Goal: Information Seeking & Learning: Learn about a topic

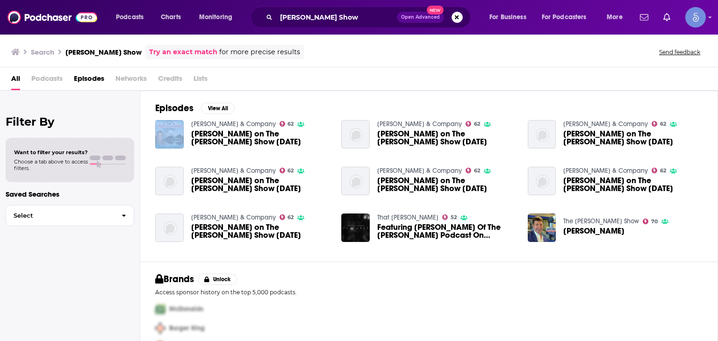
drag, startPoint x: 187, startPoint y: 149, endPoint x: 216, endPoint y: 66, distance: 88.3
click at [268, 92] on div "Episodes View All [PERSON_NAME] & Company 62 [PERSON_NAME] on The [PERSON_NAME]…" at bounding box center [429, 176] width 578 height 171
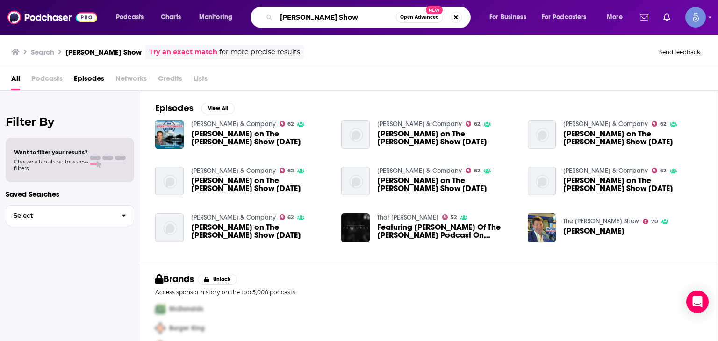
drag, startPoint x: 335, startPoint y: 14, endPoint x: 677, endPoint y: 79, distance: 348.4
click at [677, 79] on div "Podcasts Charts Monitoring [PERSON_NAME] Show Open Advanced New For Business Fo…" at bounding box center [359, 170] width 718 height 341
type input "[PERSON_NAME]"
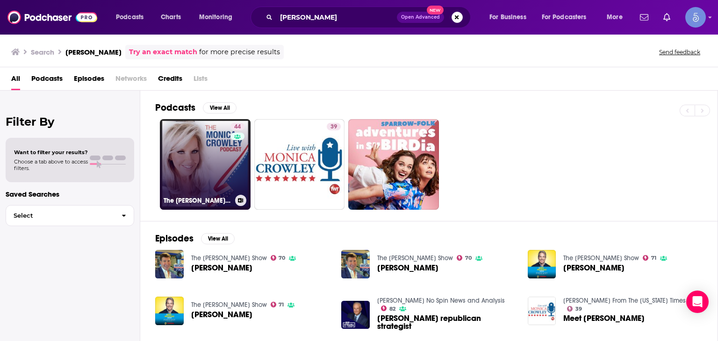
click at [220, 165] on link "44 The [PERSON_NAME] Podcast" at bounding box center [205, 164] width 91 height 91
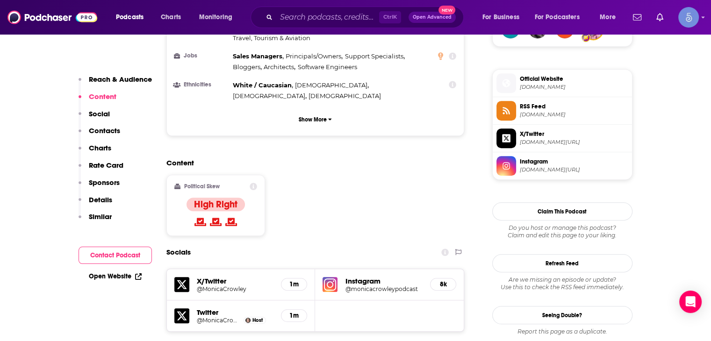
scroll to position [655, 0]
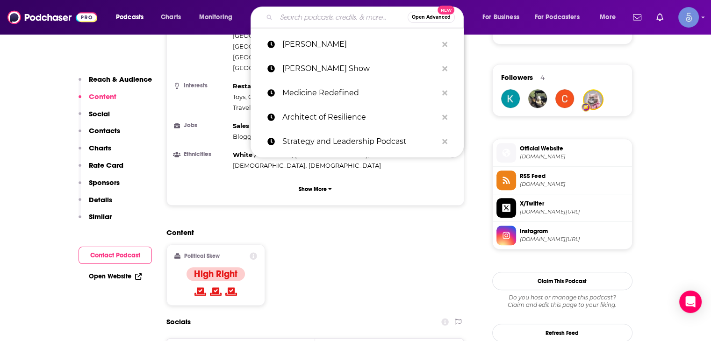
click at [287, 20] on input "Search podcasts, credits, & more..." at bounding box center [341, 17] width 131 height 15
paste input "The Strategists podcast"
type input "The Strategists podcast"
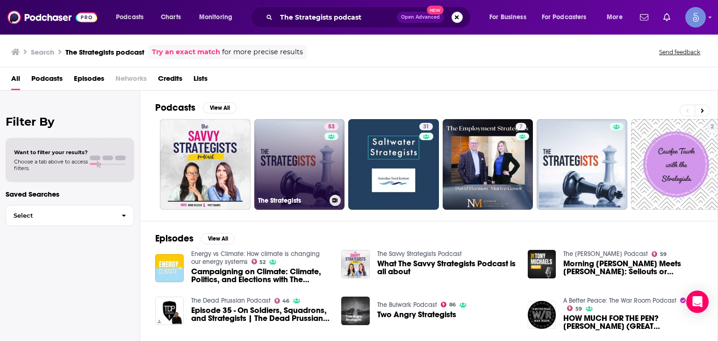
click at [309, 152] on link "53 The Strategists" at bounding box center [299, 164] width 91 height 91
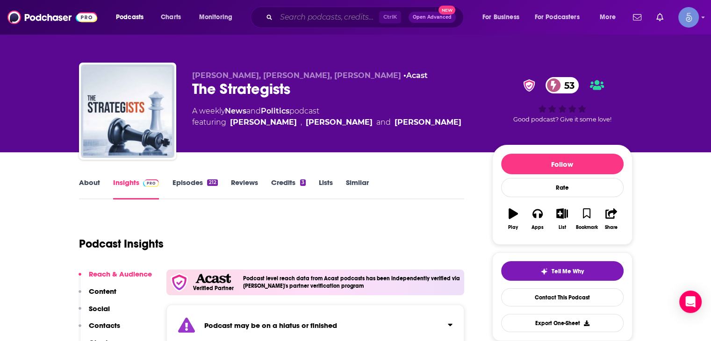
click at [288, 14] on input "Search podcasts, credits, & more..." at bounding box center [327, 17] width 103 height 15
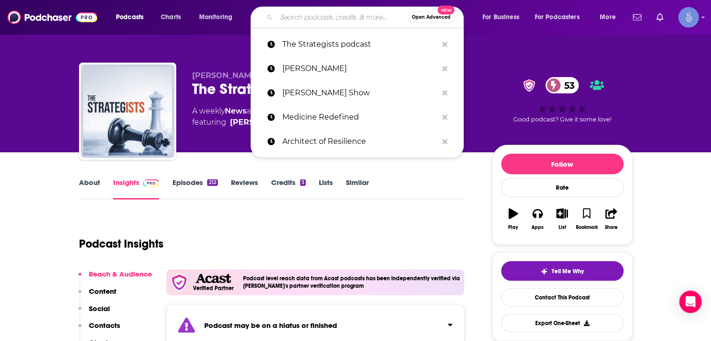
type input "v"
paste input "The Grimerica Show"
type input "The Grimerica Show"
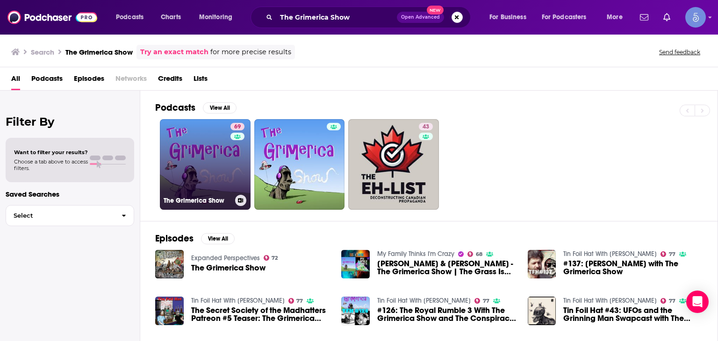
click at [232, 178] on div "69" at bounding box center [238, 159] width 16 height 72
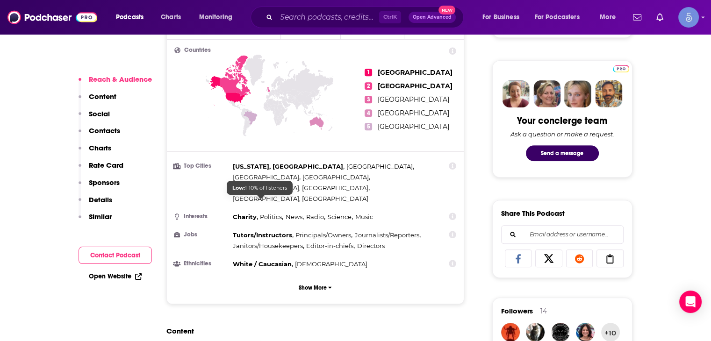
scroll to position [608, 0]
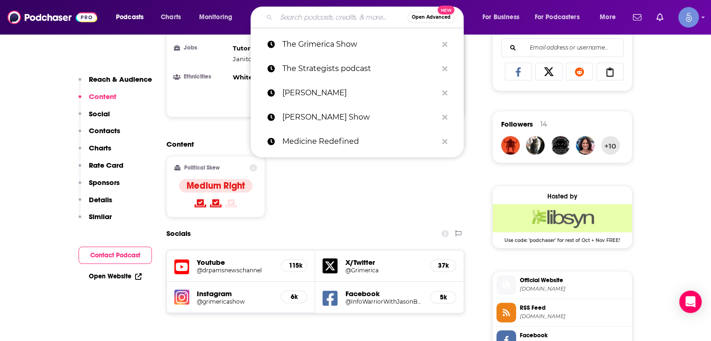
click at [289, 18] on input "Search podcasts, credits, & more..." at bounding box center [341, 17] width 131 height 15
paste input "The Political Panel Podcast"
type input "The Political Panel Podcast"
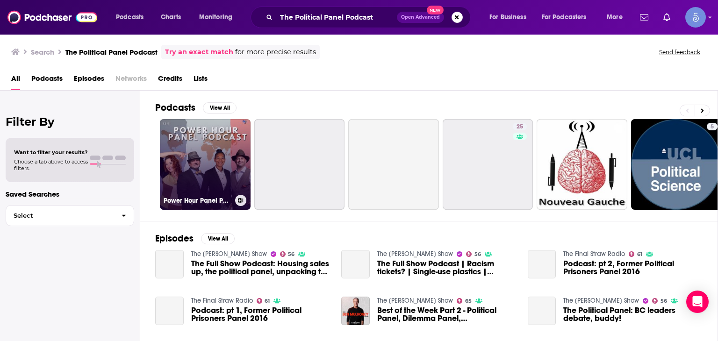
click at [183, 165] on link "Power Hour Panel Podcast" at bounding box center [205, 164] width 91 height 91
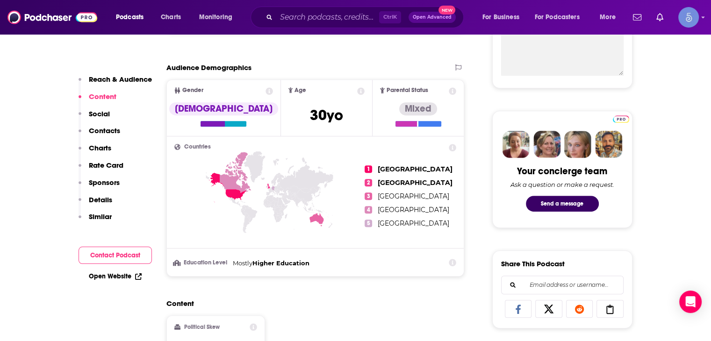
scroll to position [327, 0]
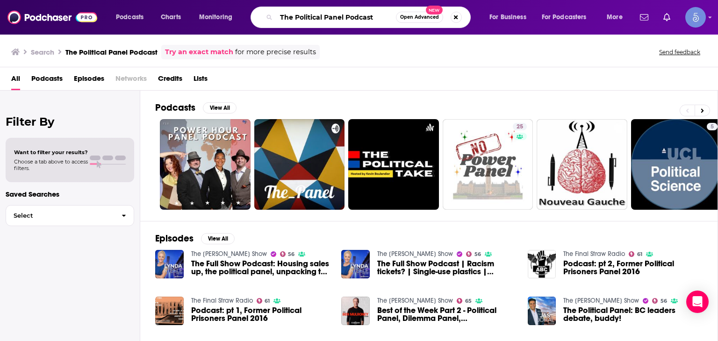
click at [302, 16] on input "The Political Panel Podcast" at bounding box center [336, 17] width 120 height 15
drag, startPoint x: 376, startPoint y: 18, endPoint x: 0, endPoint y: -15, distance: 377.4
click at [0, 0] on html "Podcasts Charts Monitoring The Political Panel Podcast Open Advanced New For Bu…" at bounding box center [359, 170] width 718 height 341
paste input "Herle Burly"
type input "The Herle Burly"
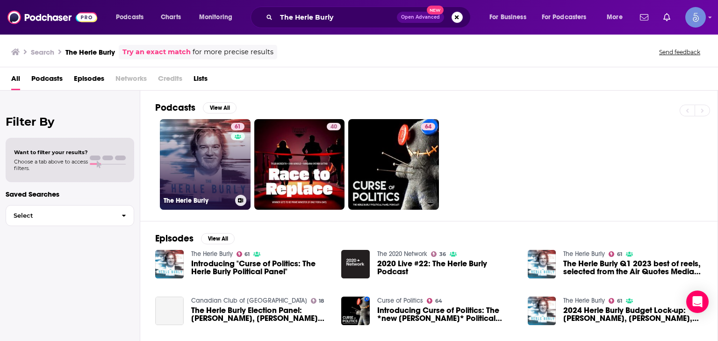
click at [202, 184] on link "61 The Herle Burly" at bounding box center [205, 164] width 91 height 91
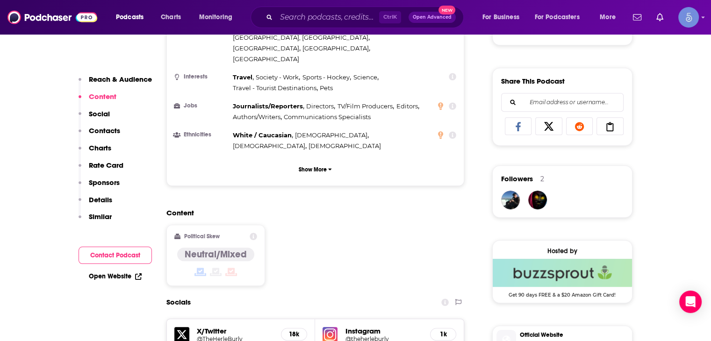
scroll to position [655, 0]
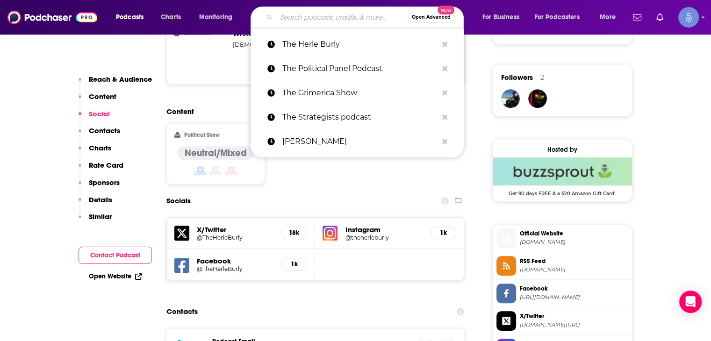
click at [305, 22] on input "Search podcasts, credits, & more..." at bounding box center [341, 17] width 131 height 15
paste input "Chatter that Matters podcast"
type input "Chatter that Matters podcast"
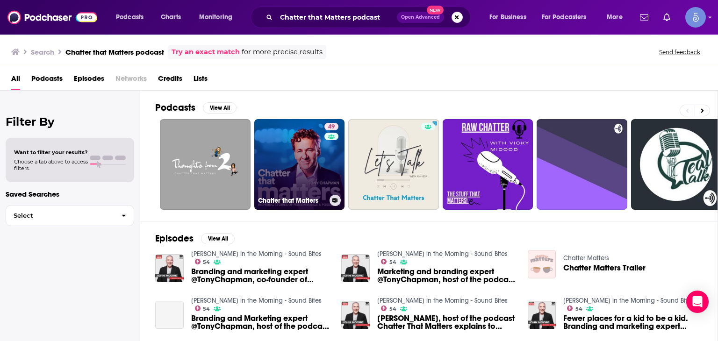
click at [322, 154] on link "49 Chatter that Matters" at bounding box center [299, 164] width 91 height 91
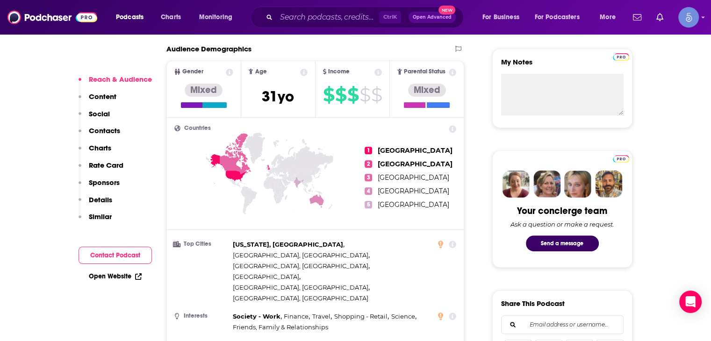
scroll to position [234, 0]
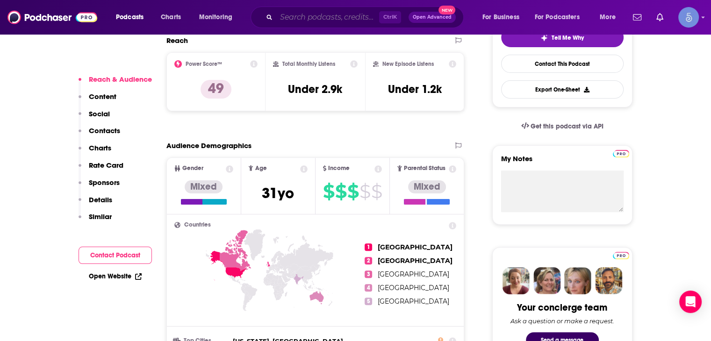
click at [298, 15] on input "Search podcasts, credits, & more..." at bounding box center [327, 17] width 103 height 15
paste input "[PERSON_NAME][EMAIL_ADDRESS][DOMAIN_NAME]"
type input "[PERSON_NAME][EMAIL_ADDRESS][DOMAIN_NAME]"
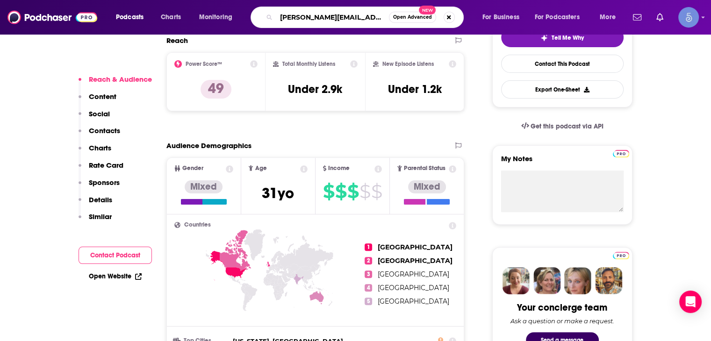
click at [298, 15] on input "[PERSON_NAME][EMAIL_ADDRESS][DOMAIN_NAME]" at bounding box center [332, 17] width 113 height 15
drag, startPoint x: 384, startPoint y: 17, endPoint x: 187, endPoint y: 24, distance: 197.4
click at [187, 24] on div "Podcasts Charts Monitoring [PERSON_NAME][EMAIL_ADDRESS][DOMAIN_NAME] Open Advan…" at bounding box center [366, 18] width 515 height 22
type input "[PERSON_NAME]"
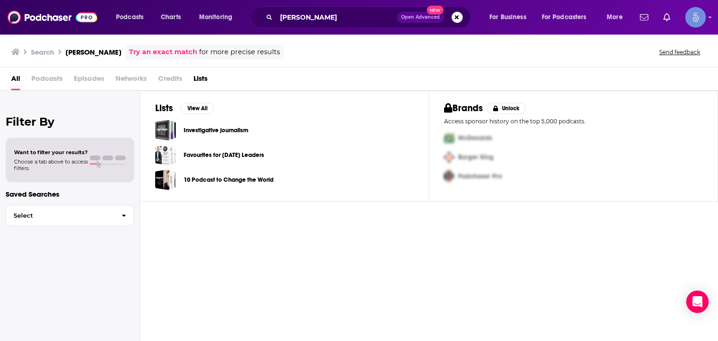
click at [187, 25] on div "Podcasts Charts Monitoring [PERSON_NAME] Open Advanced New For Business For Pod…" at bounding box center [370, 18] width 522 height 22
click at [297, 15] on input "[PERSON_NAME]" at bounding box center [336, 17] width 121 height 15
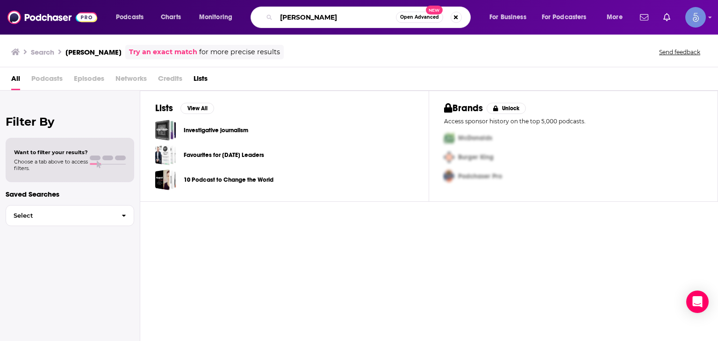
drag, startPoint x: 342, startPoint y: 17, endPoint x: 34, endPoint y: 73, distance: 313.2
click at [161, 51] on div "Podcasts Charts Monitoring [PERSON_NAME] Open Advanced New For Business For Pod…" at bounding box center [359, 170] width 718 height 341
paste input "Chatter that Matters podcast"
type input "Chatter that Matters podcast"
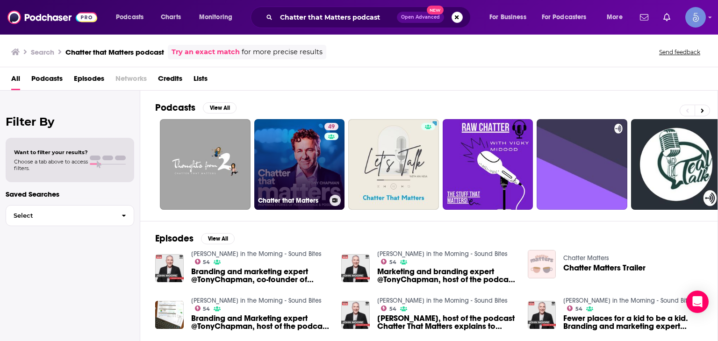
click at [267, 174] on link "49 Chatter that Matters" at bounding box center [299, 164] width 91 height 91
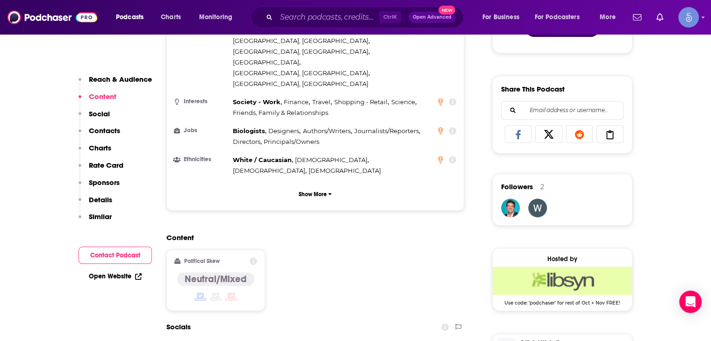
scroll to position [468, 0]
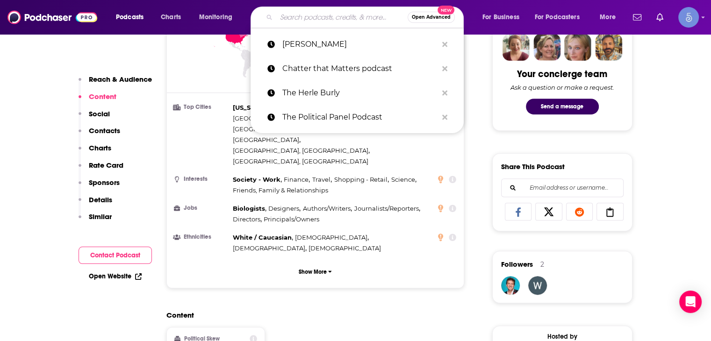
click at [306, 14] on input "Search podcasts, credits, & more..." at bounding box center [341, 17] width 131 height 15
paste input "The Education Gadfly Show"
type input "The Education Gadfly Show"
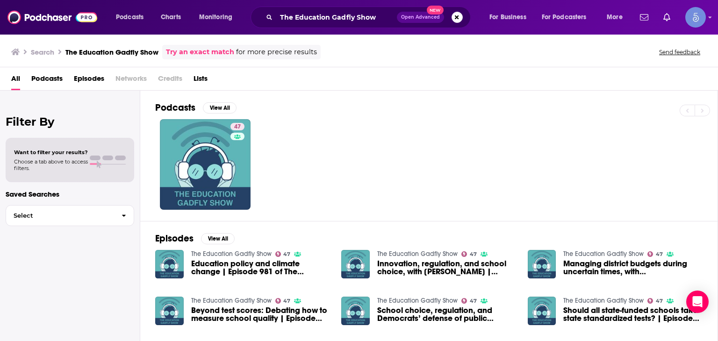
click at [433, 186] on div "47" at bounding box center [436, 164] width 562 height 91
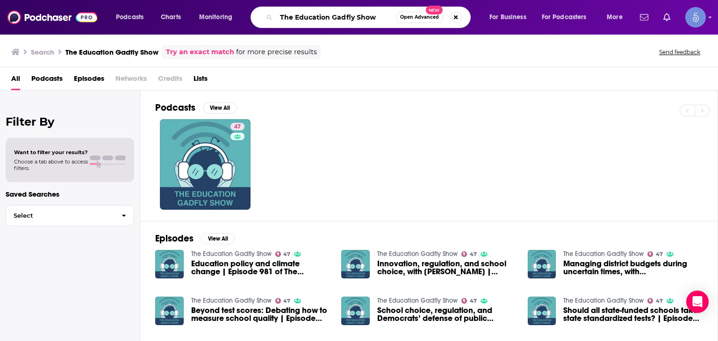
drag, startPoint x: 389, startPoint y: 16, endPoint x: 0, endPoint y: -12, distance: 389.5
click at [0, 0] on html "Podcasts Charts Monitoring The Education Gadfly Show Open Advanced New For Busi…" at bounding box center [359, 170] width 718 height 341
paste input "Bridge with [PERSON_NAME]"
type input "The Bridge with [PERSON_NAME]"
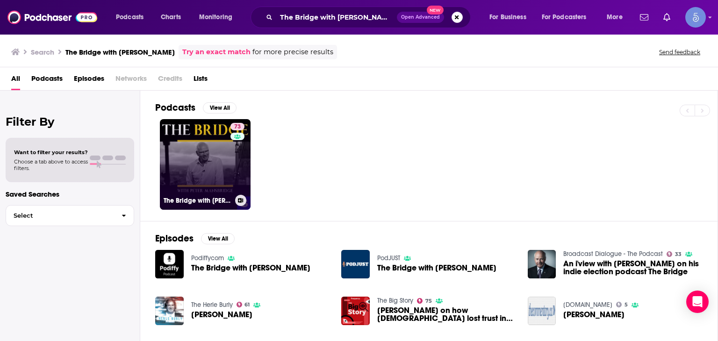
click at [213, 176] on link "73 The Bridge with [PERSON_NAME]" at bounding box center [205, 164] width 91 height 91
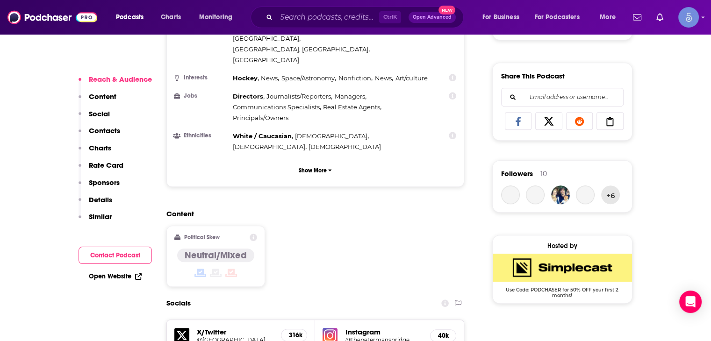
scroll to position [561, 0]
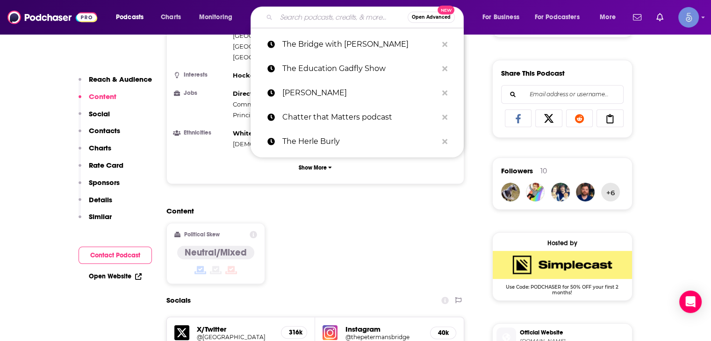
click at [305, 22] on input "Search podcasts, credits, & more..." at bounding box center [341, 17] width 131 height 15
paste input "The [PERSON_NAME] Show Podcast,"
type input "The [PERSON_NAME] Show Podcast,"
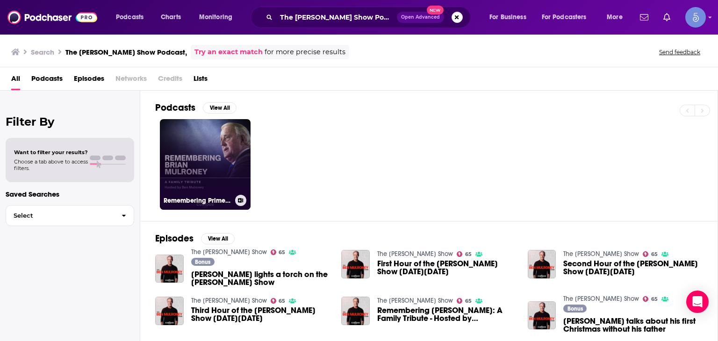
click at [243, 169] on link "Remembering Prime Minister [PERSON_NAME]: A Family Tribute with [PERSON_NAME]" at bounding box center [205, 164] width 91 height 91
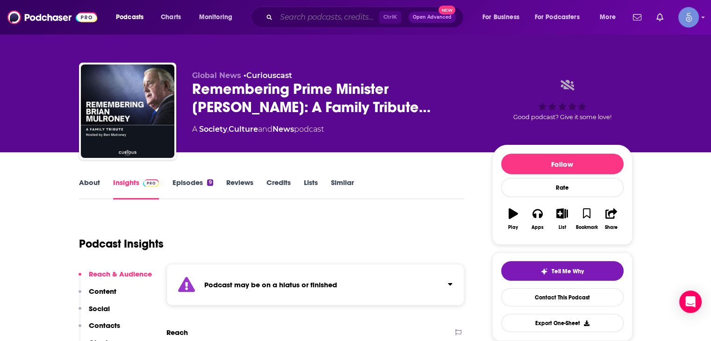
click at [318, 16] on input "Search podcasts, credits, & more..." at bounding box center [327, 17] width 103 height 15
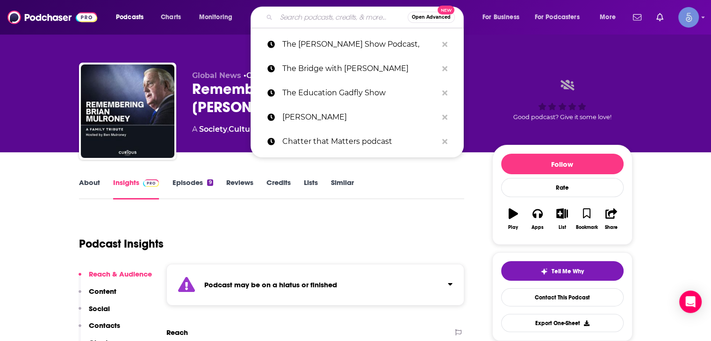
paste input "Phelim Scoop"
type input "Phelim Scoop"
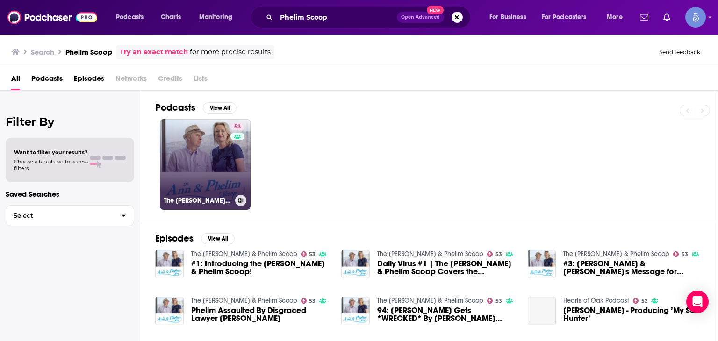
click at [233, 180] on div "53" at bounding box center [238, 159] width 16 height 72
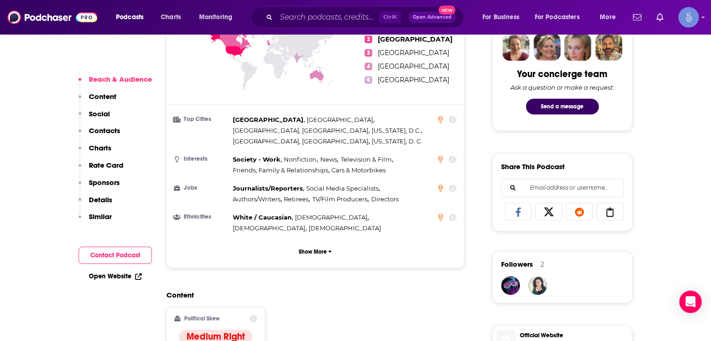
scroll to position [561, 0]
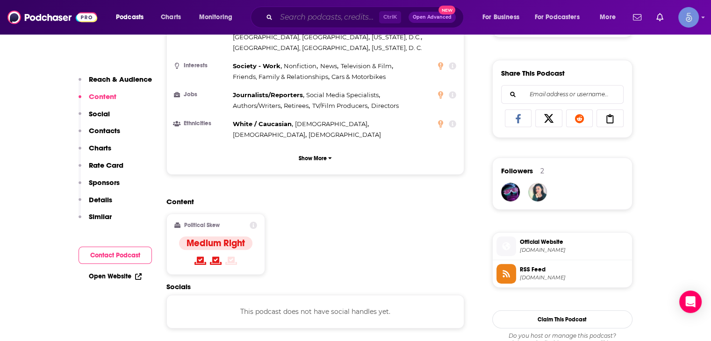
click at [341, 22] on input "Search podcasts, credits, & more..." at bounding box center [327, 17] width 103 height 15
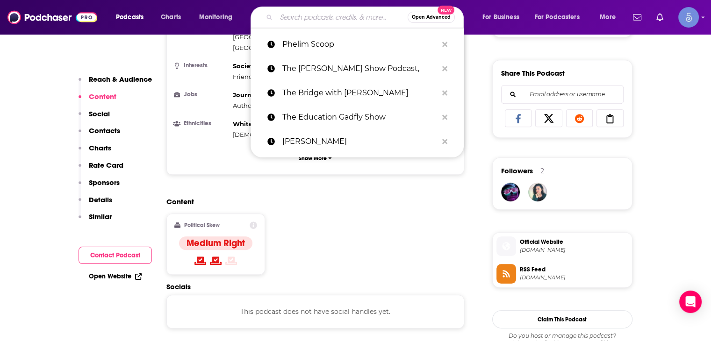
paste input "Higher Learning"
type input "Higher Learning"
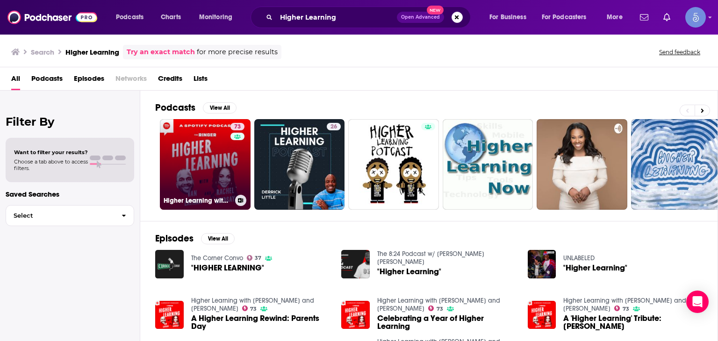
click at [218, 161] on link "73 Higher Learning with [PERSON_NAME] and [PERSON_NAME]" at bounding box center [205, 164] width 91 height 91
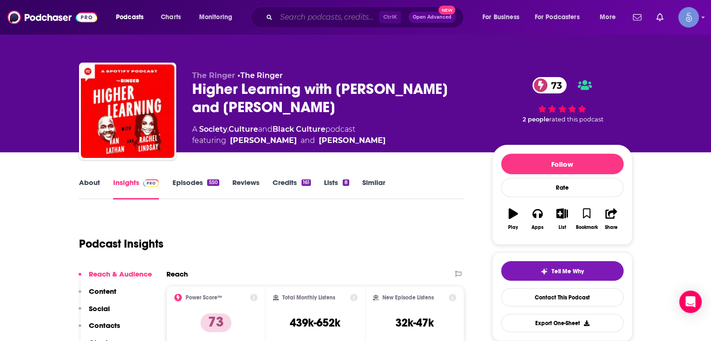
click at [302, 13] on input "Search podcasts, credits, & more..." at bounding box center [327, 17] width 103 height 15
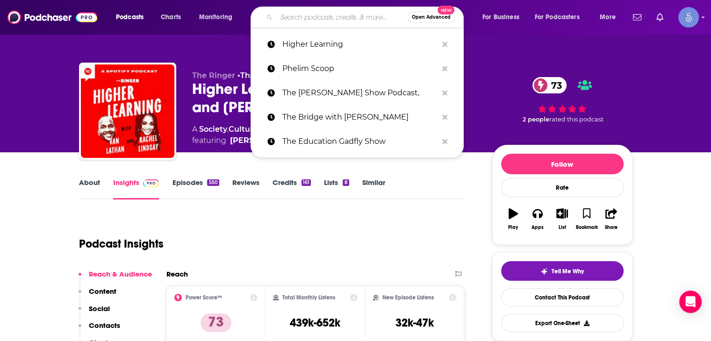
paste input "The [PERSON_NAME] Show"
type input "The [PERSON_NAME] Show"
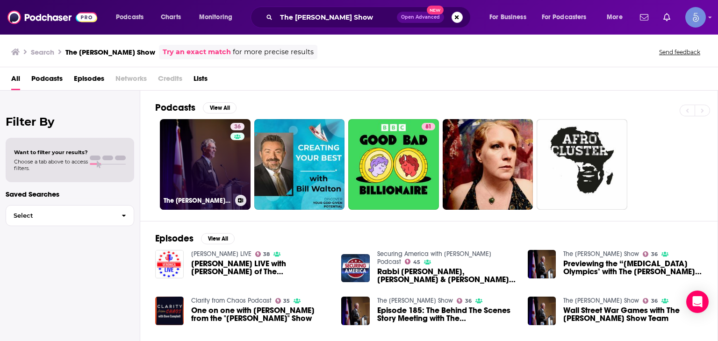
click at [179, 172] on link "36 The [PERSON_NAME] Show" at bounding box center [205, 164] width 91 height 91
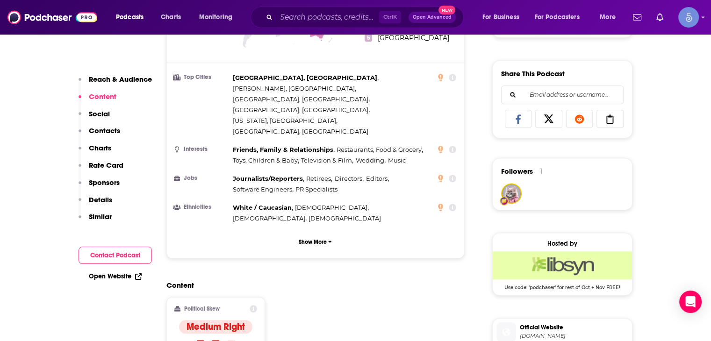
scroll to position [608, 0]
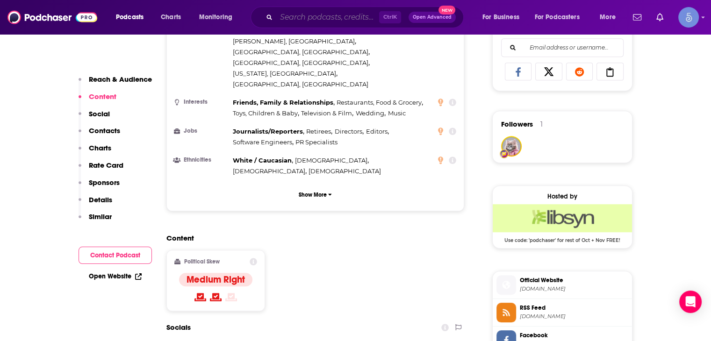
click at [277, 15] on input "Search podcasts, credits, & more..." at bounding box center [327, 17] width 103 height 15
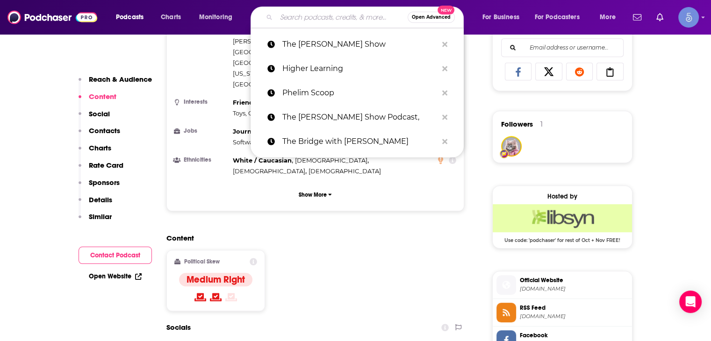
paste input "Good Morning Liberty"
type input "Good Morning Liberty"
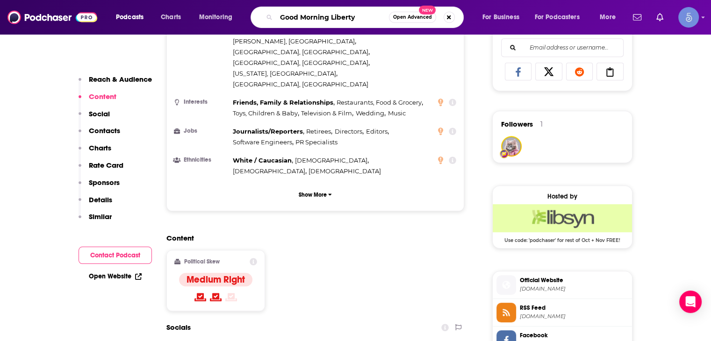
click at [286, 16] on input "Good Morning Liberty" at bounding box center [332, 17] width 113 height 15
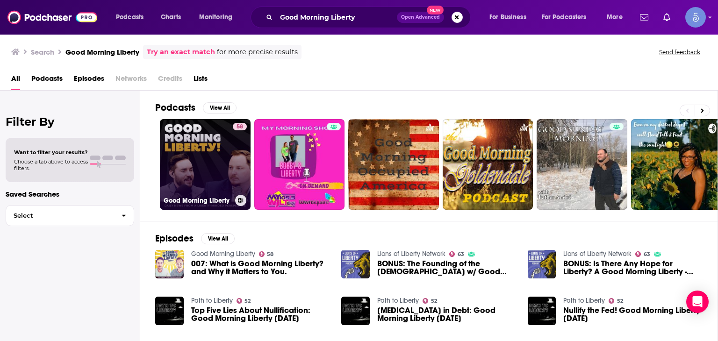
click at [215, 169] on link "58 Good Morning Liberty" at bounding box center [205, 164] width 91 height 91
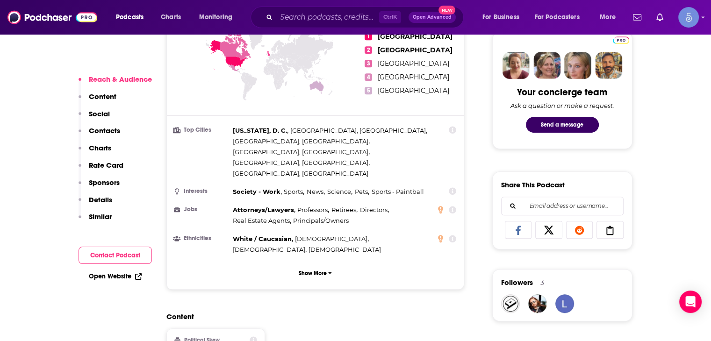
scroll to position [468, 0]
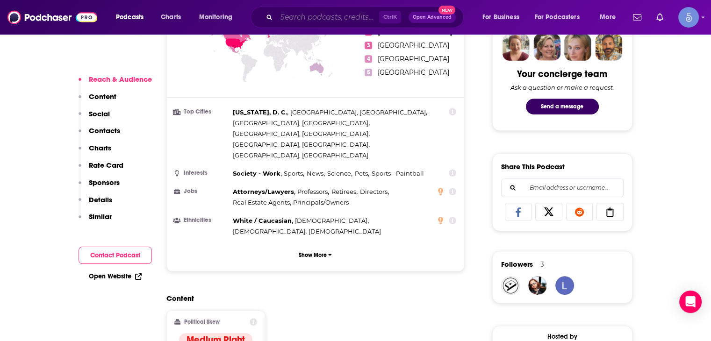
click at [281, 19] on input "Search podcasts, credits, & more..." at bounding box center [327, 17] width 103 height 15
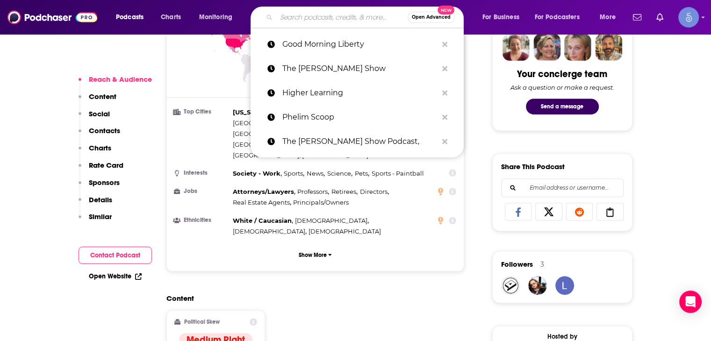
paste input "[PERSON_NAME]"
type input "[PERSON_NAME]"
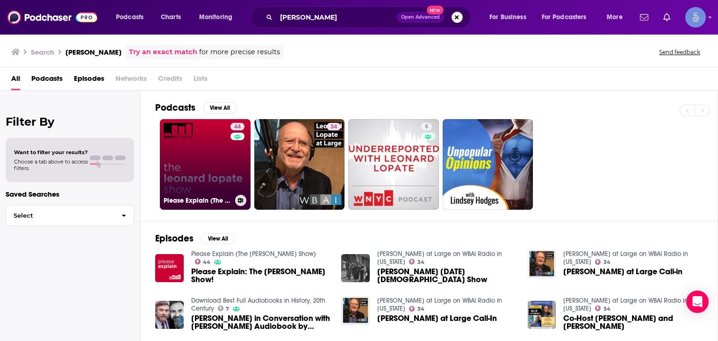
click at [228, 157] on link "44 Please Explain (The [PERSON_NAME] Show)" at bounding box center [205, 164] width 91 height 91
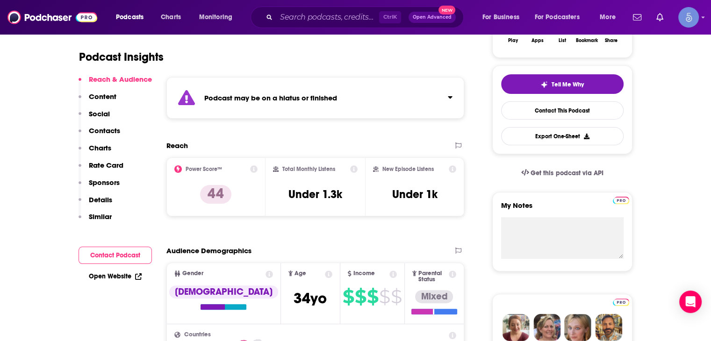
scroll to position [374, 0]
